Goal: Check status: Check status

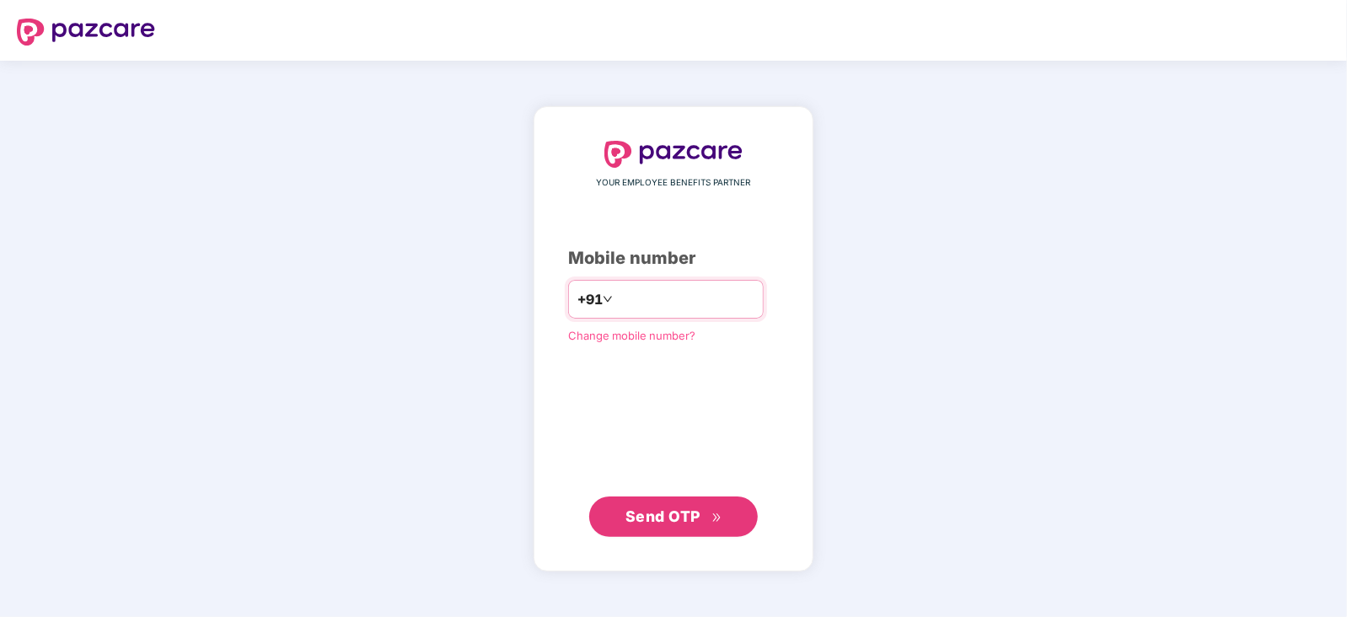
click at [616, 300] on input "number" at bounding box center [685, 299] width 138 height 27
type input "**********"
click at [684, 519] on span "Send OTP" at bounding box center [662, 515] width 75 height 18
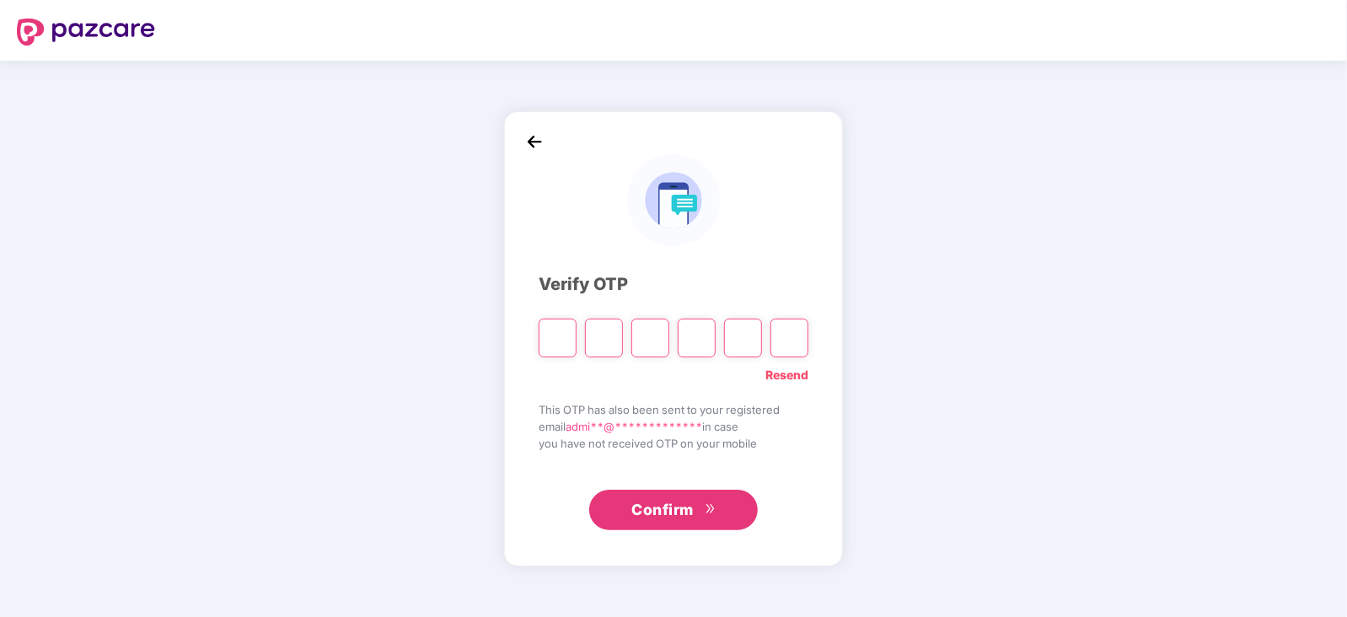
type input "*"
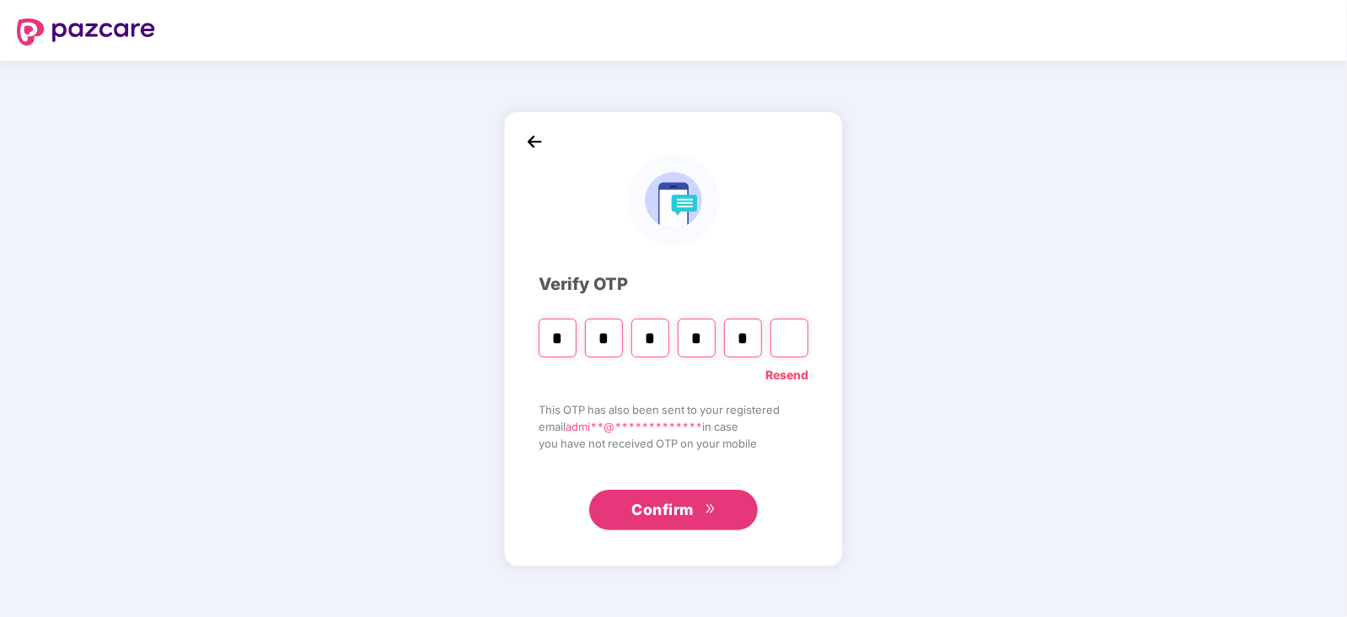
type input "*"
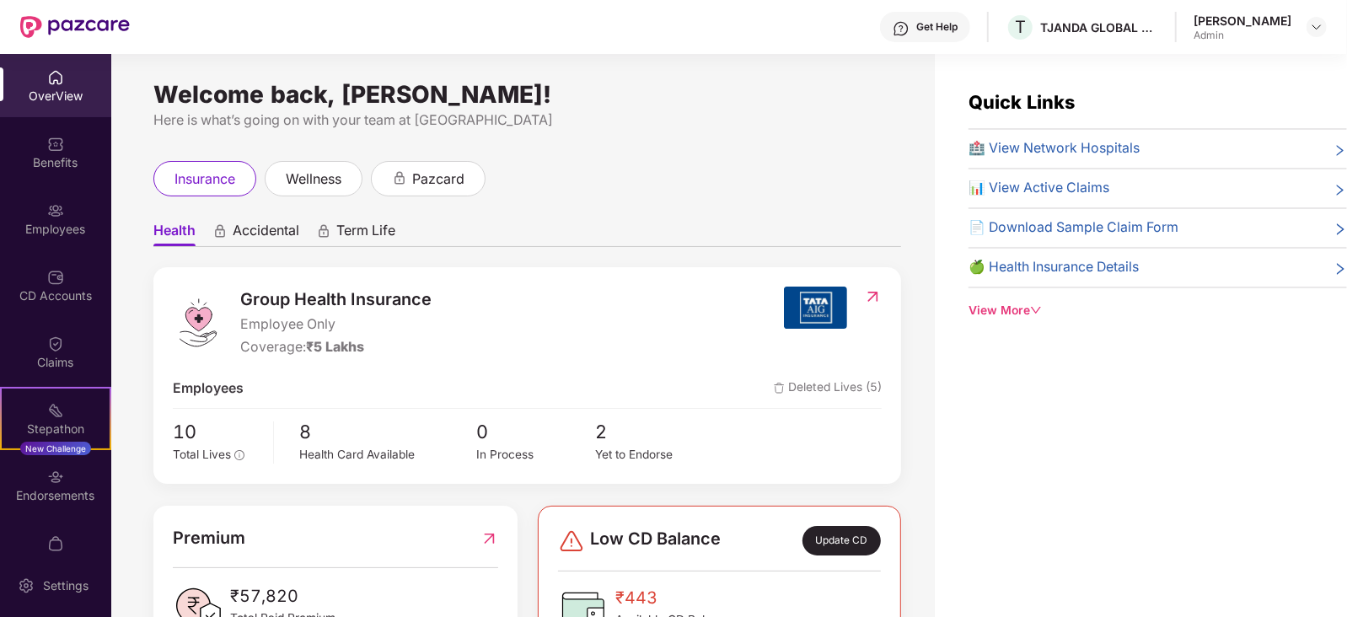
click at [1063, 182] on span "📊 View Active Claims" at bounding box center [1038, 188] width 141 height 21
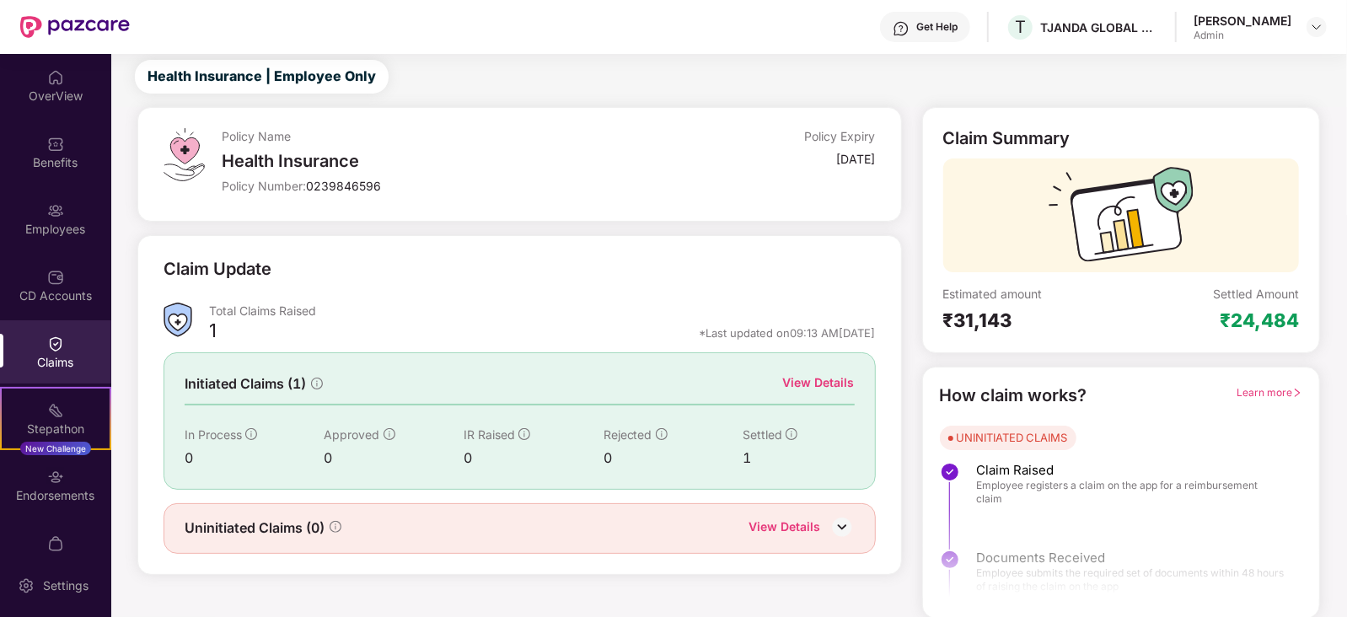
scroll to position [42, 0]
click at [827, 383] on div "View Details" at bounding box center [819, 381] width 72 height 19
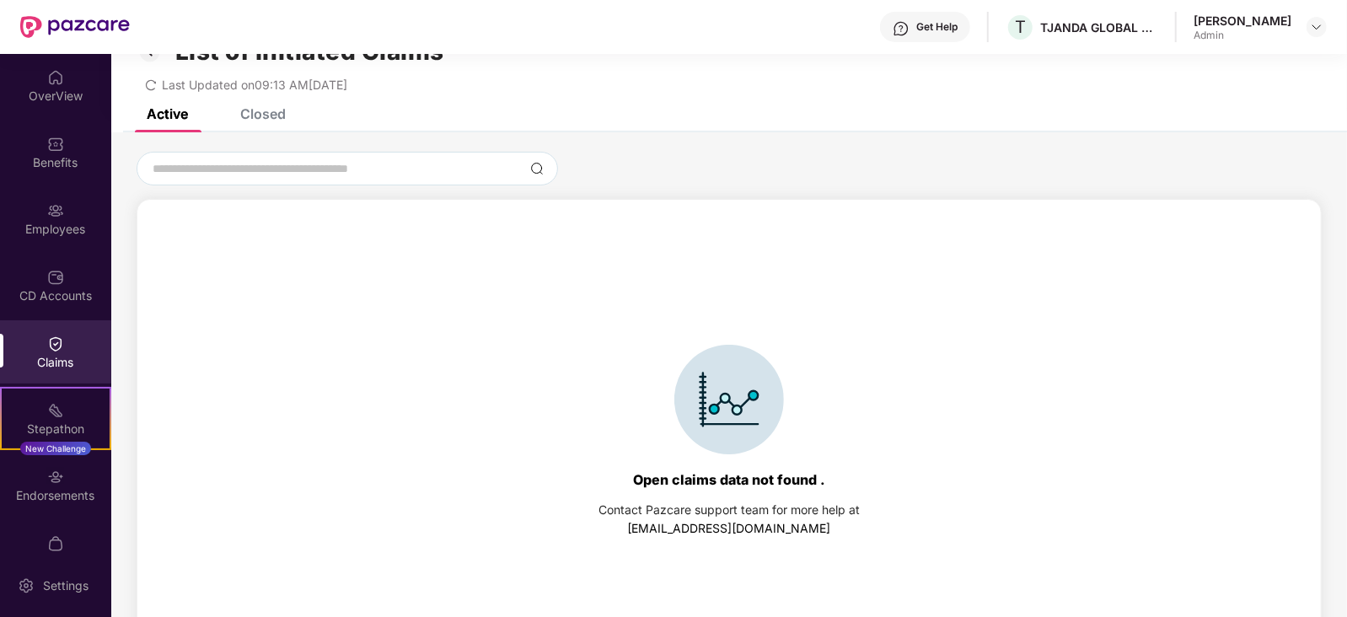
click at [261, 108] on div "Closed" at bounding box center [263, 113] width 46 height 17
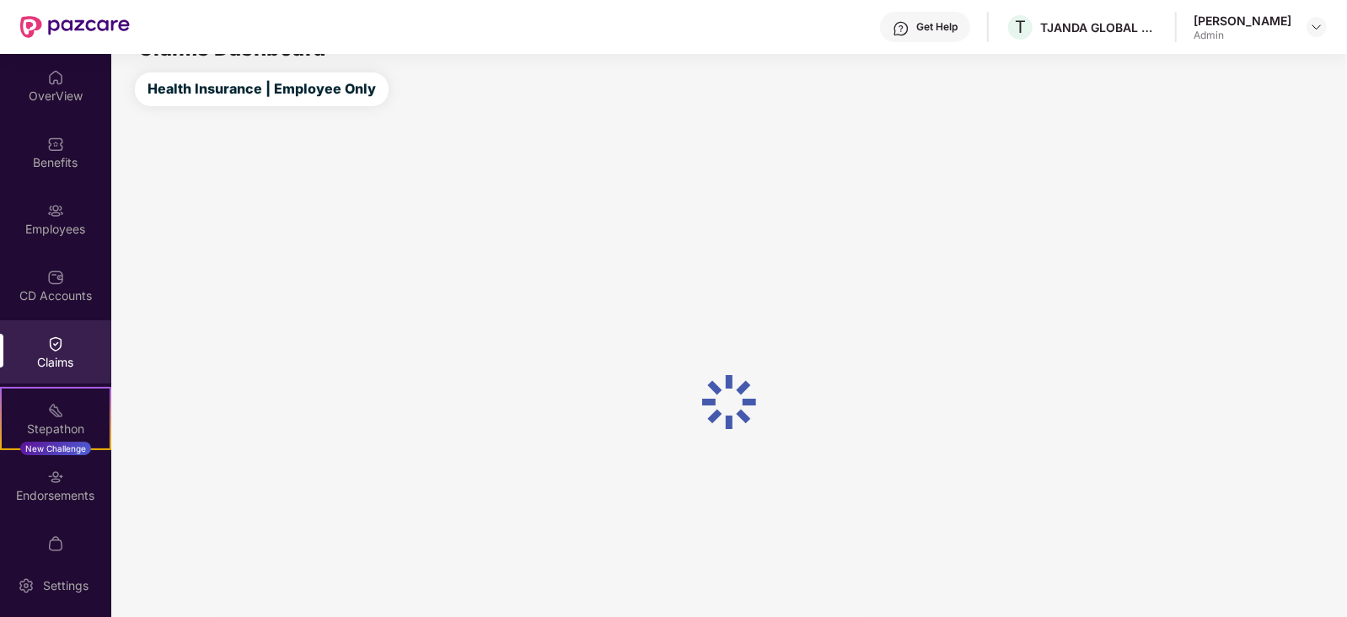
scroll to position [42, 0]
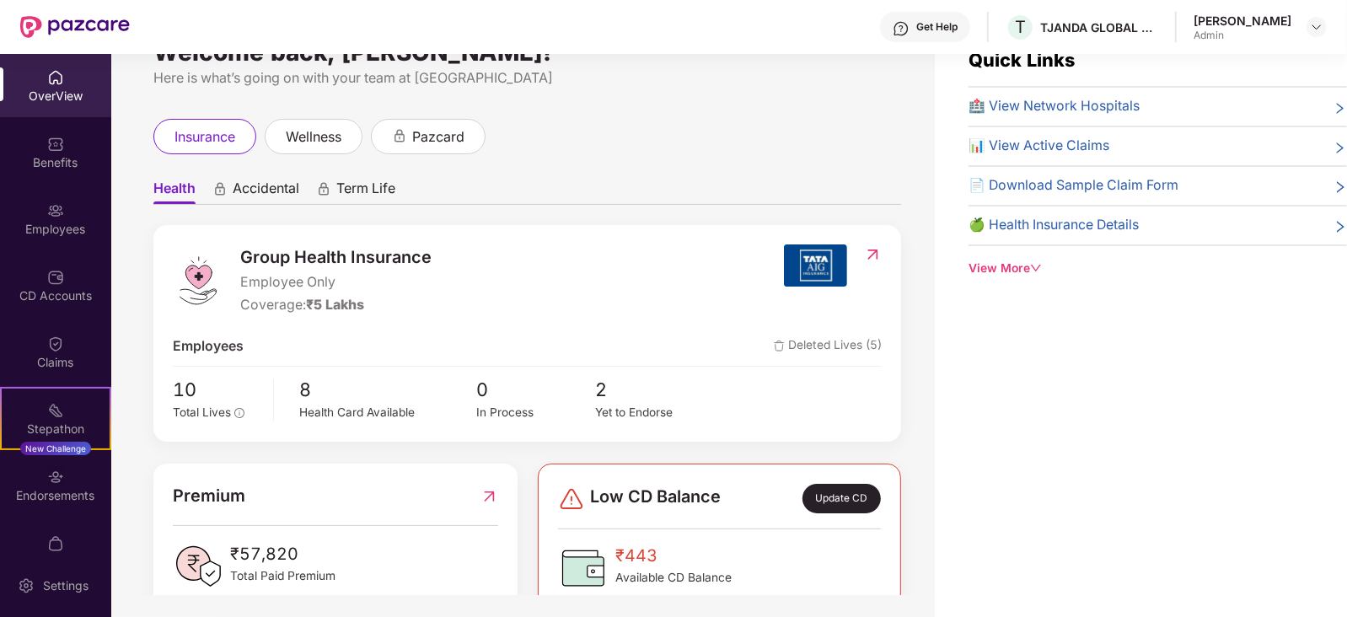
click at [1337, 110] on icon "right" at bounding box center [1339, 108] width 13 height 13
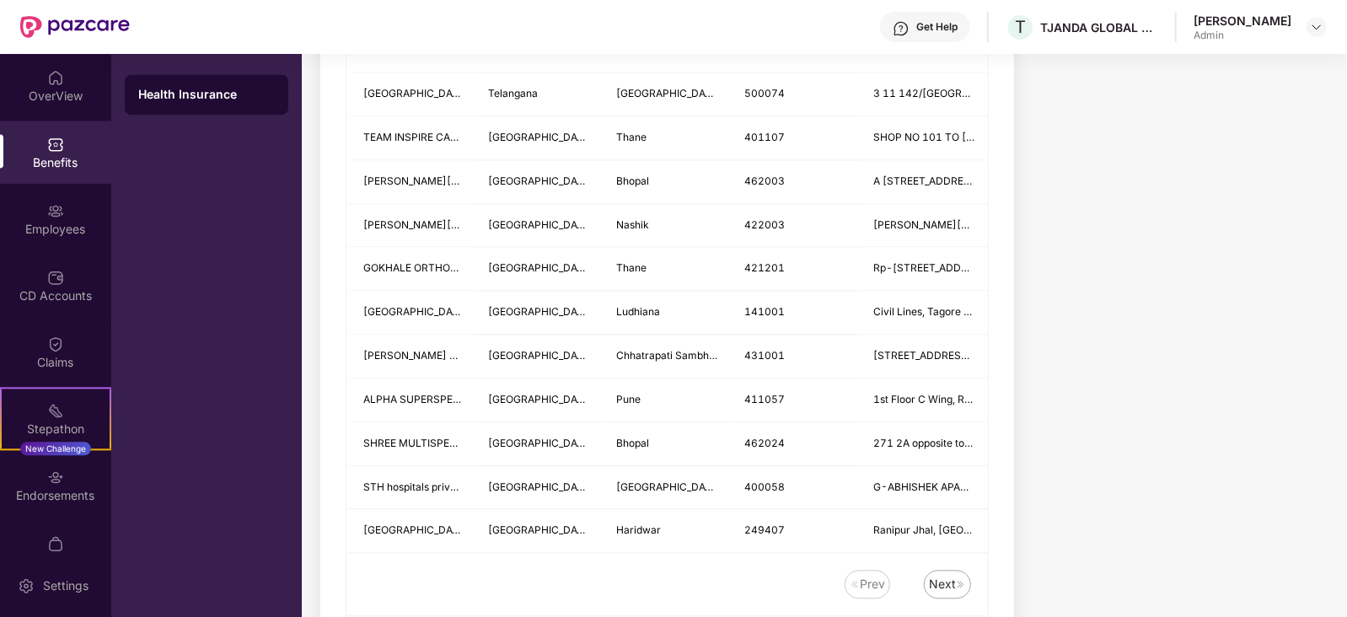
scroll to position [2191, 0]
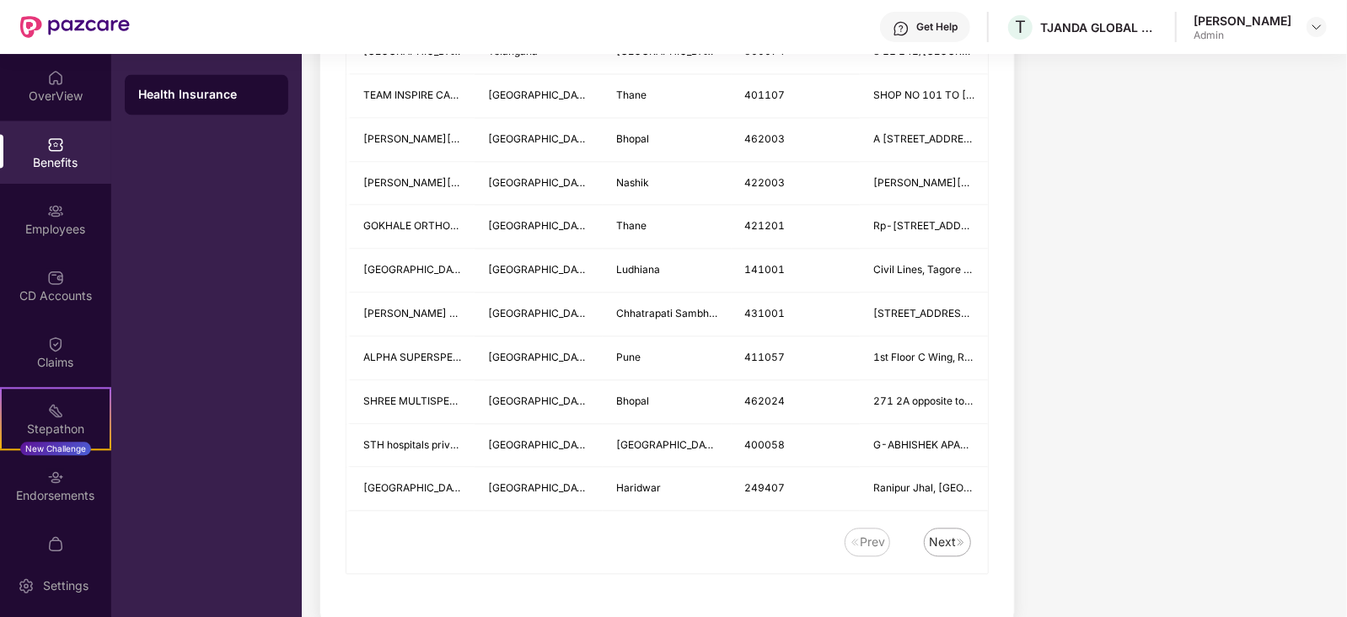
click at [941, 533] on div "Next" at bounding box center [942, 542] width 27 height 19
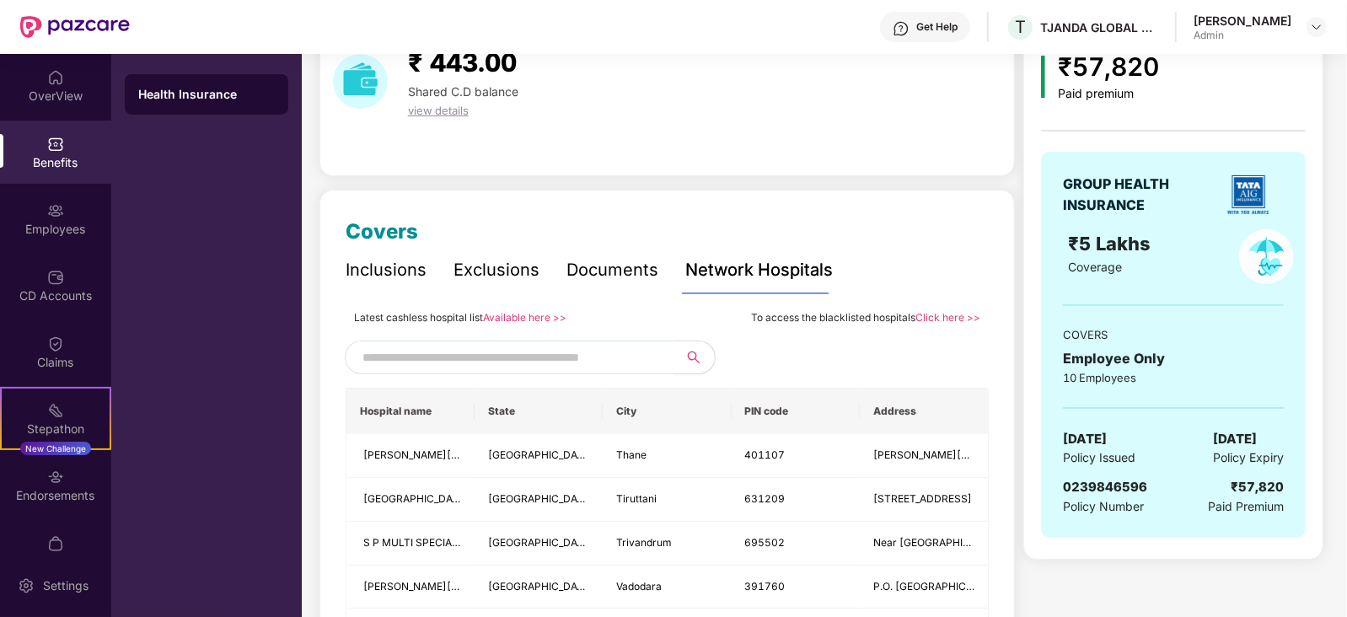
scroll to position [0, 0]
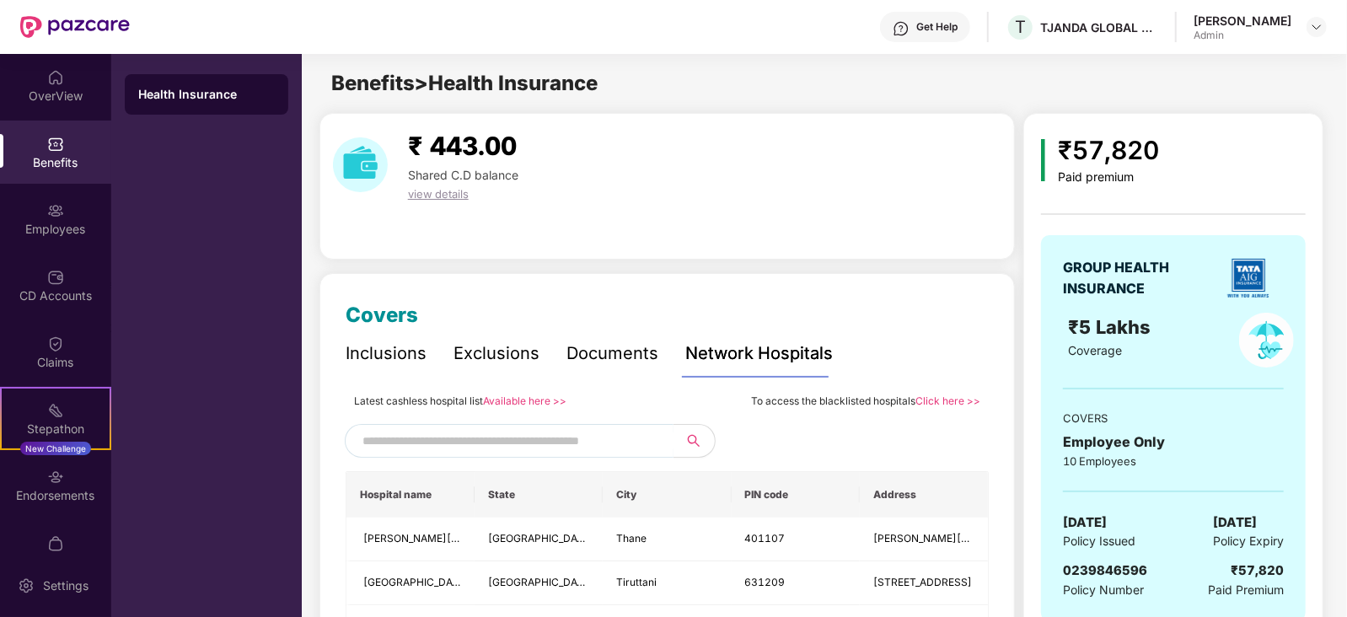
click at [447, 436] on input "text" at bounding box center [506, 440] width 288 height 25
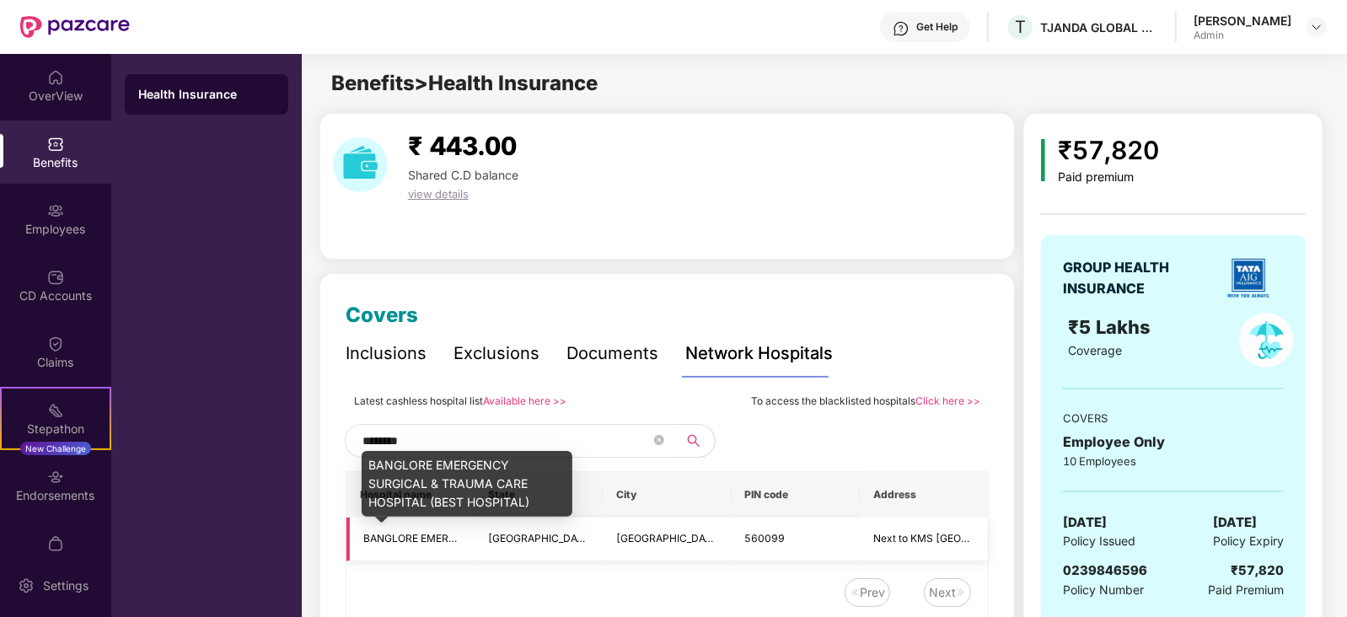
click at [414, 539] on span "BANGLORE EMERGENCY SURGICAL & TRAUMA CARE HOSPITAL (BEST HOSPITAL)" at bounding box center [563, 538] width 401 height 13
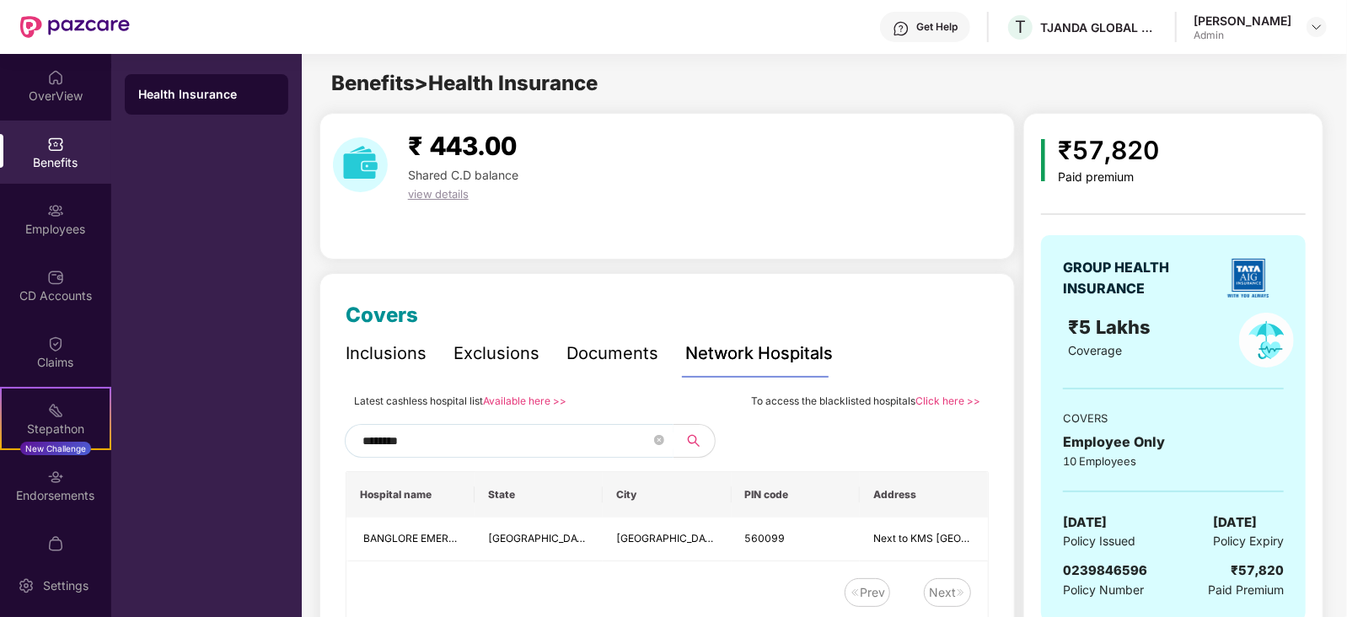
click at [533, 442] on input "********" at bounding box center [506, 440] width 288 height 25
type input "*"
type input "*********"
click at [362, 69] on div "Benefits > Health Insurance" at bounding box center [450, 83] width 296 height 32
click at [187, 263] on div "Health Insurance" at bounding box center [206, 335] width 190 height 563
